Goal: Use online tool/utility: Utilize a website feature to perform a specific function

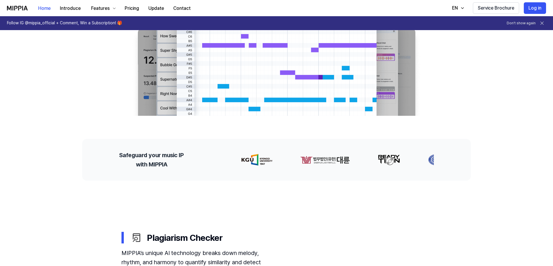
scroll to position [29, 0]
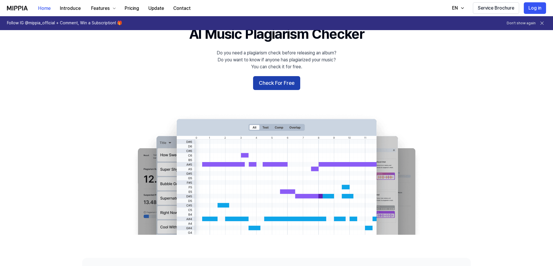
click at [285, 80] on button "Check For Free" at bounding box center [276, 83] width 47 height 14
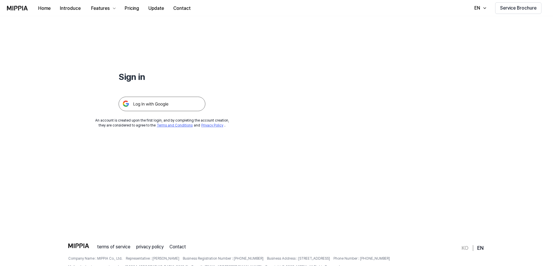
scroll to position [0, 0]
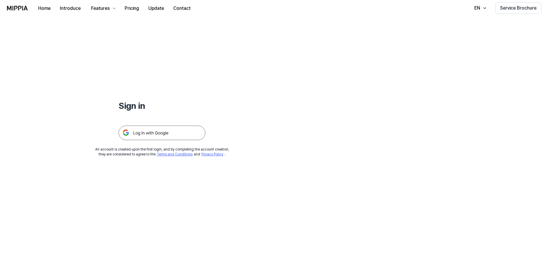
click at [160, 131] on img at bounding box center [162, 133] width 87 height 14
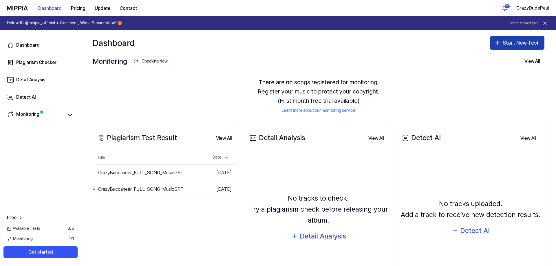
click at [522, 36] on button "Start New Test" at bounding box center [517, 43] width 54 height 14
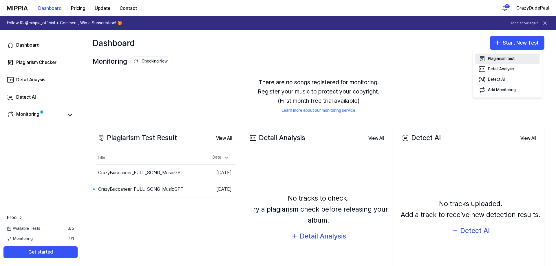
click at [512, 58] on div "Plagiarism test" at bounding box center [501, 59] width 27 height 6
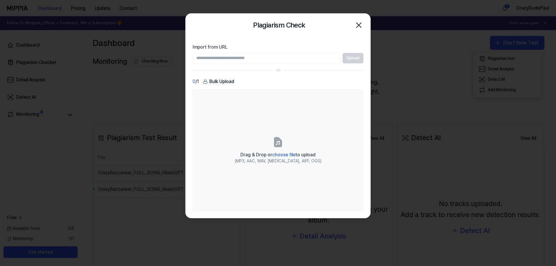
click at [354, 56] on div "Upload" at bounding box center [277, 58] width 171 height 10
click at [282, 60] on input "Import from URL" at bounding box center [266, 58] width 148 height 10
drag, startPoint x: 285, startPoint y: 60, endPoint x: 291, endPoint y: 59, distance: 5.9
click at [285, 60] on input "Import from URL" at bounding box center [266, 58] width 148 height 10
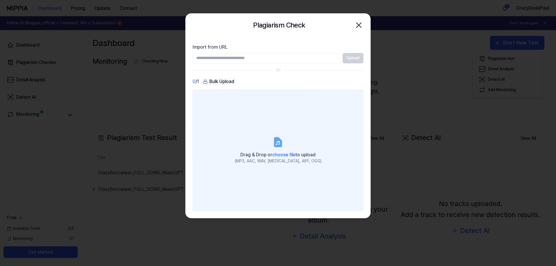
click at [280, 149] on label "Drag & Drop or choose file to upload (MP3, AAC, WAV, [MEDICAL_DATA], AIFF, OGG)" at bounding box center [277, 150] width 171 height 122
click at [0, 0] on input "Drag & Drop or choose file to upload (MP3, AAC, WAV, [MEDICAL_DATA], AIFF, OGG)" at bounding box center [0, 0] width 0 height 0
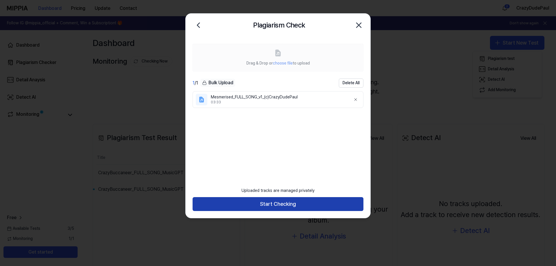
click at [291, 203] on button "Start Checking" at bounding box center [277, 204] width 171 height 14
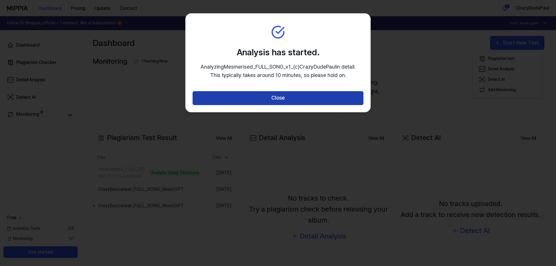
click at [350, 93] on button "Close" at bounding box center [277, 98] width 171 height 14
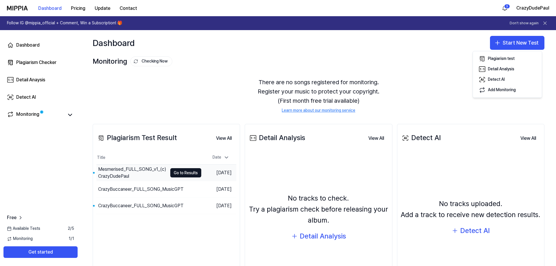
click at [141, 171] on div "Mesmerised_FULL_SONG_v1_(c)CrazyDudePaul" at bounding box center [132, 173] width 69 height 14
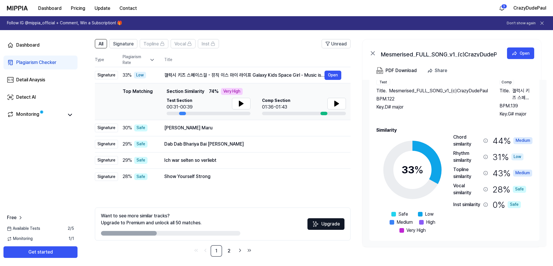
scroll to position [40, 0]
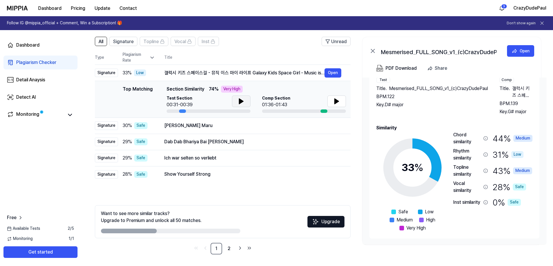
click at [245, 102] on button at bounding box center [241, 101] width 19 height 12
click at [340, 101] on icon at bounding box center [336, 101] width 7 height 7
click at [241, 99] on icon at bounding box center [241, 101] width 7 height 7
click at [343, 99] on button at bounding box center [337, 101] width 19 height 12
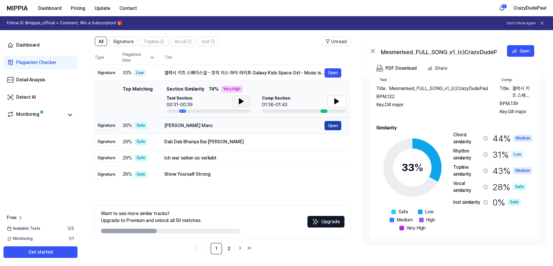
click at [331, 125] on button "Open" at bounding box center [333, 125] width 17 height 9
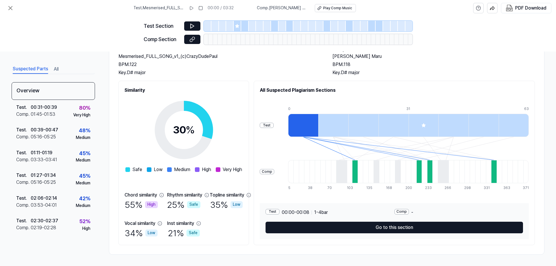
scroll to position [41, 0]
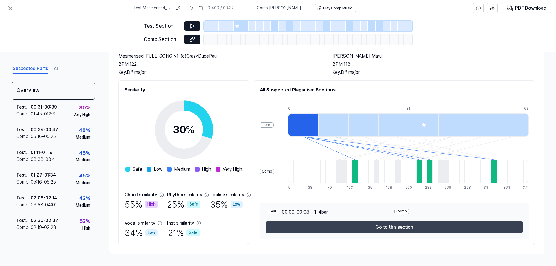
click at [405, 227] on button "Go to this section" at bounding box center [393, 227] width 257 height 12
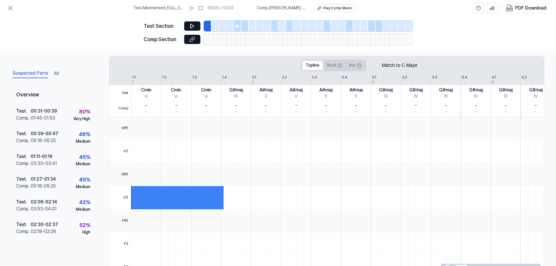
scroll to position [119, 0]
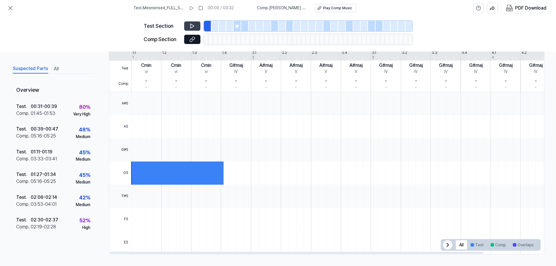
click at [194, 26] on icon at bounding box center [192, 26] width 6 height 6
click at [78, 113] on div "Very High" at bounding box center [81, 114] width 17 height 6
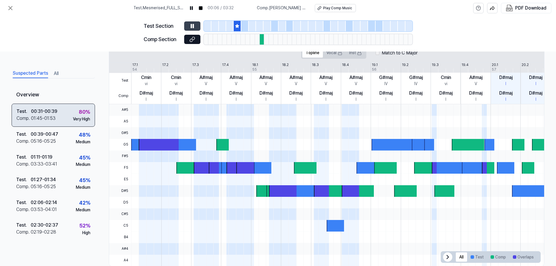
scroll to position [131, 0]
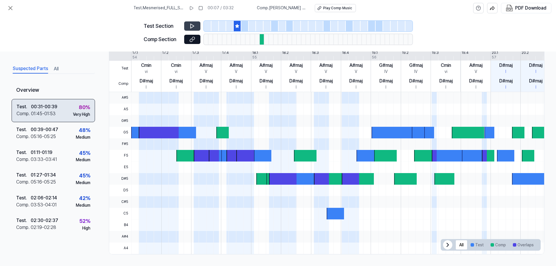
click at [79, 114] on div "Very High" at bounding box center [81, 114] width 17 height 6
click at [193, 28] on icon at bounding box center [192, 26] width 6 height 6
click at [9, 10] on icon at bounding box center [10, 8] width 7 height 7
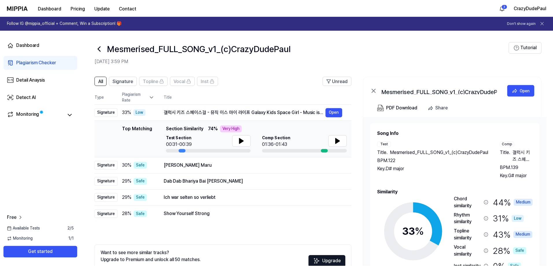
scroll to position [40, 0]
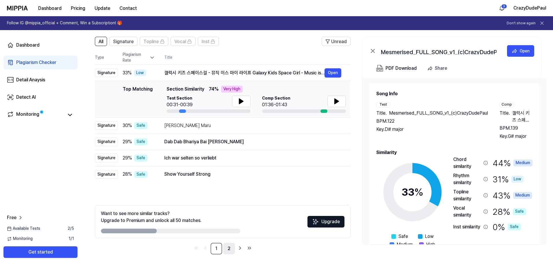
click at [231, 245] on link "2" at bounding box center [229, 249] width 12 height 12
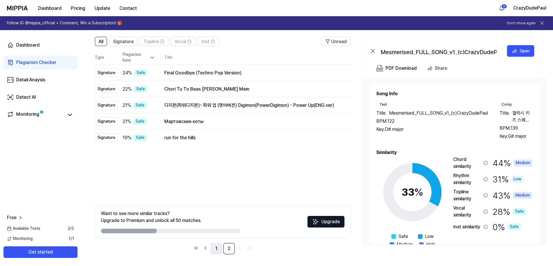
click at [217, 248] on link "1" at bounding box center [217, 249] width 12 height 12
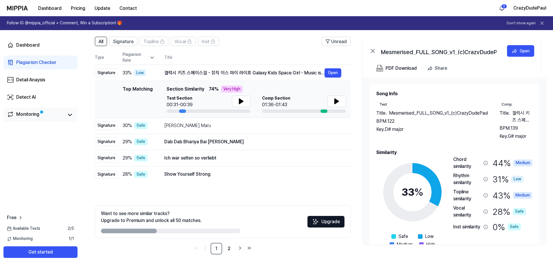
click at [26, 113] on div "Monitoring" at bounding box center [27, 115] width 23 height 8
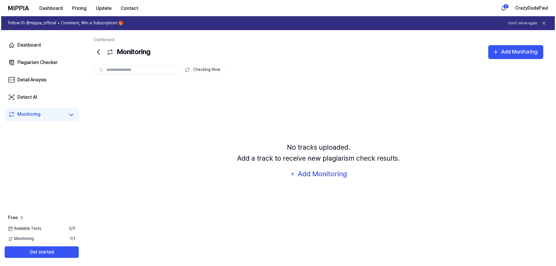
scroll to position [0, 0]
click at [45, 62] on div "Plagiarism Checker" at bounding box center [36, 62] width 40 height 7
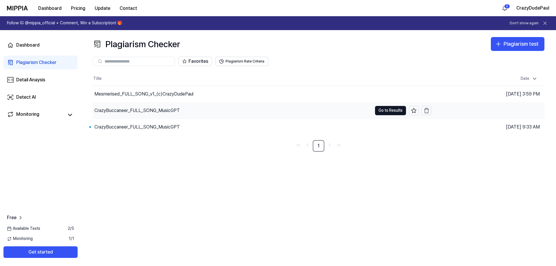
click at [166, 109] on div "CrazyBuccaneer_FULL_SONG_MusicGPT" at bounding box center [136, 110] width 85 height 7
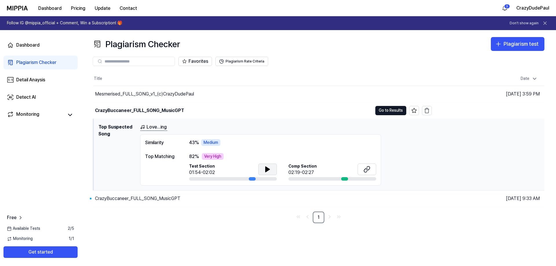
click at [261, 172] on button at bounding box center [267, 169] width 19 height 12
click at [362, 168] on button at bounding box center [366, 169] width 19 height 12
click at [237, 96] on div "Mesmerised_FULL_SONG_v1_(c)CrazyDudePaul" at bounding box center [232, 94] width 279 height 16
